Goal: Find specific page/section: Find specific page/section

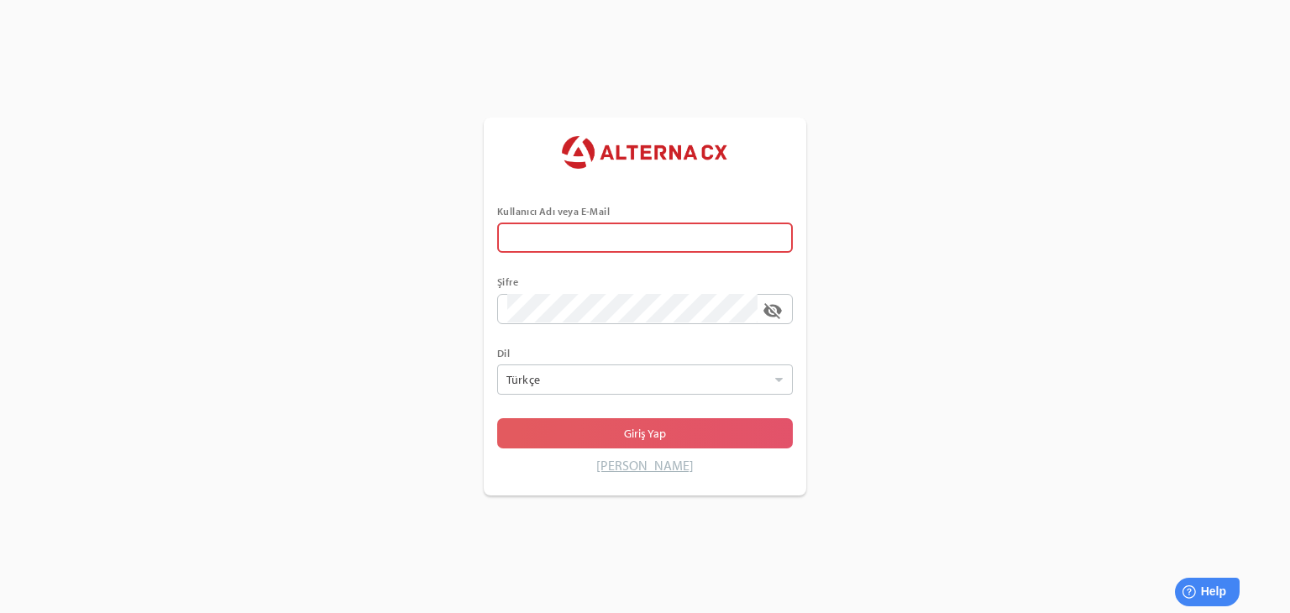
type input "******"
click at [650, 423] on span "Giriş Yap" at bounding box center [645, 433] width 42 height 20
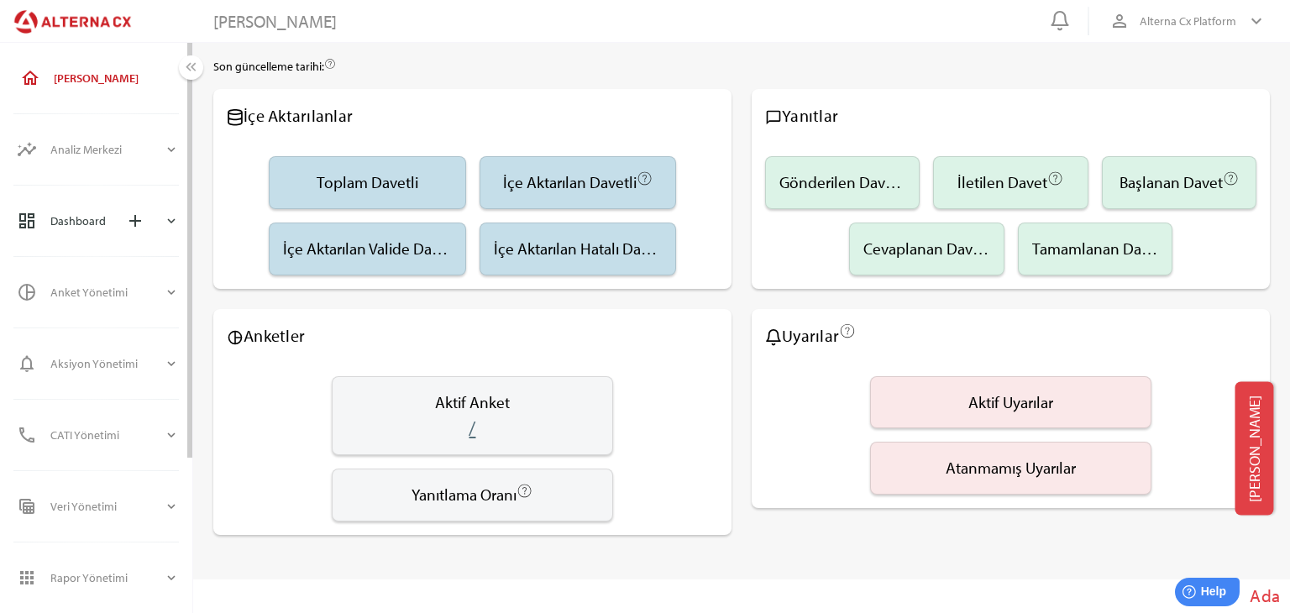
click at [172, 220] on icon "expand_more" at bounding box center [171, 220] width 15 height 15
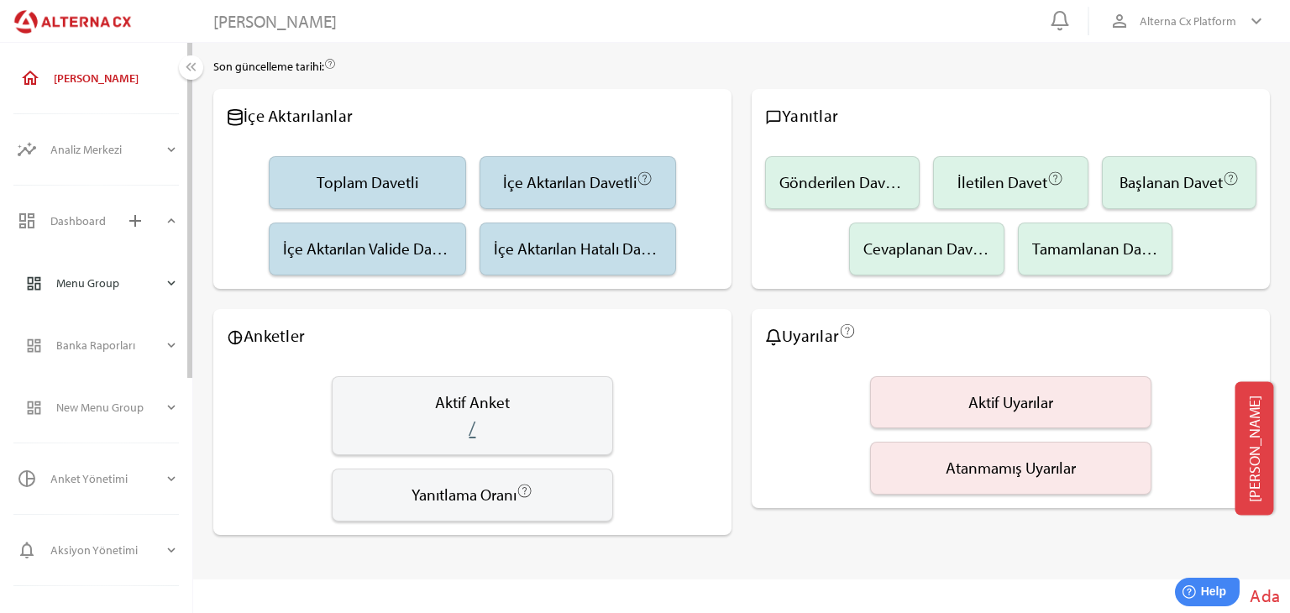
click at [176, 280] on icon "expand_more" at bounding box center [171, 282] width 15 height 15
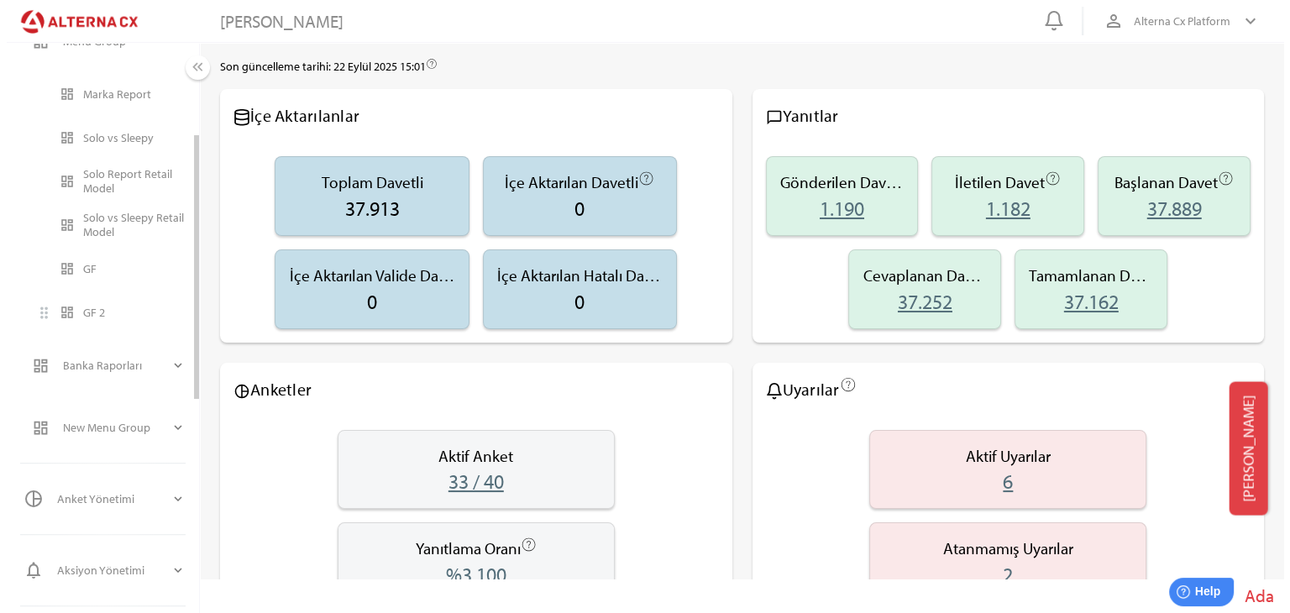
scroll to position [252, 0]
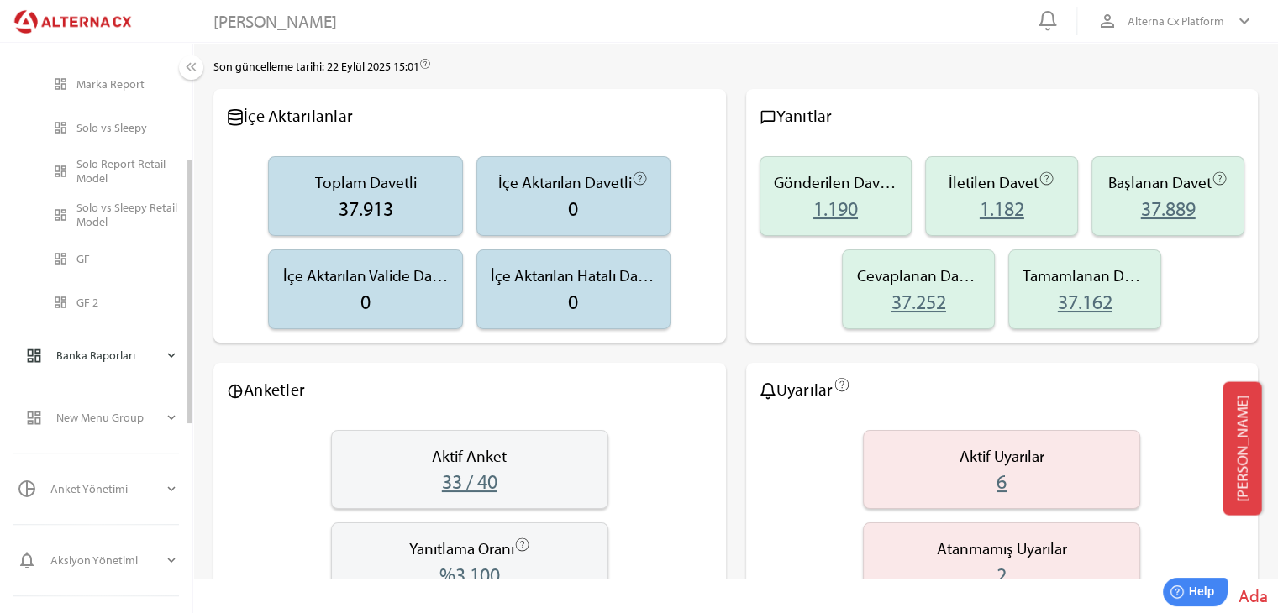
click at [168, 351] on icon "expand_more" at bounding box center [171, 355] width 15 height 15
click at [128, 411] on div "Banka Genel Rapor" at bounding box center [127, 408] width 102 height 14
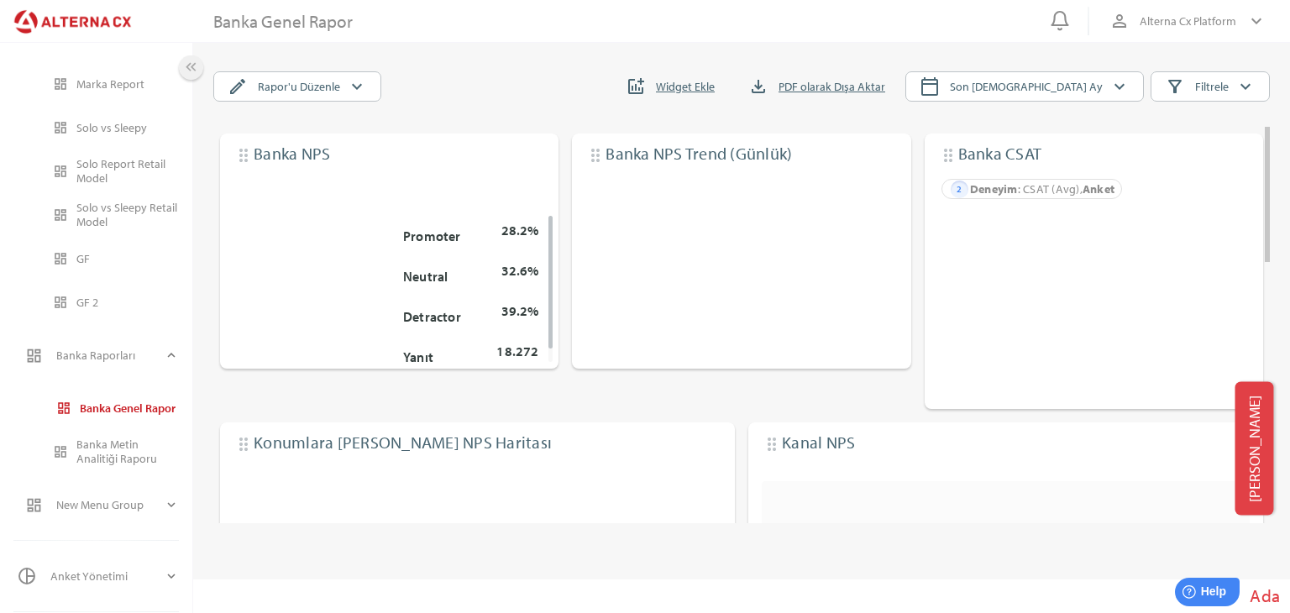
click at [197, 65] on icon "keyboard_double_arrow_left" at bounding box center [191, 68] width 18 height 18
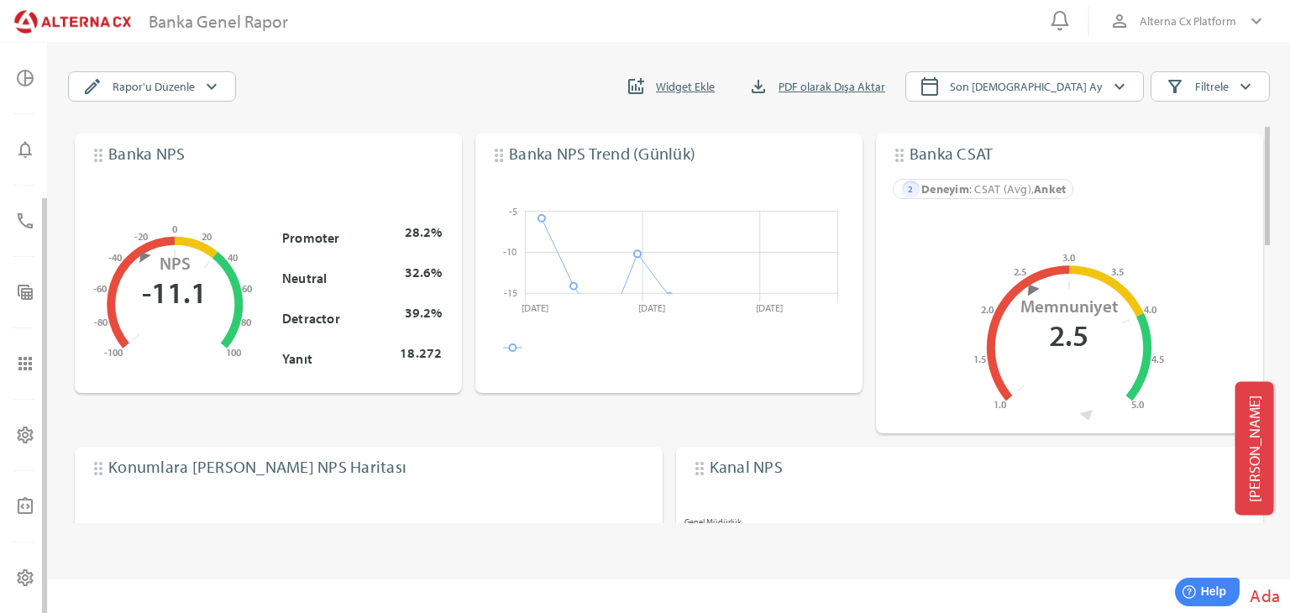
scroll to position [215, 0]
